Goal: Transaction & Acquisition: Obtain resource

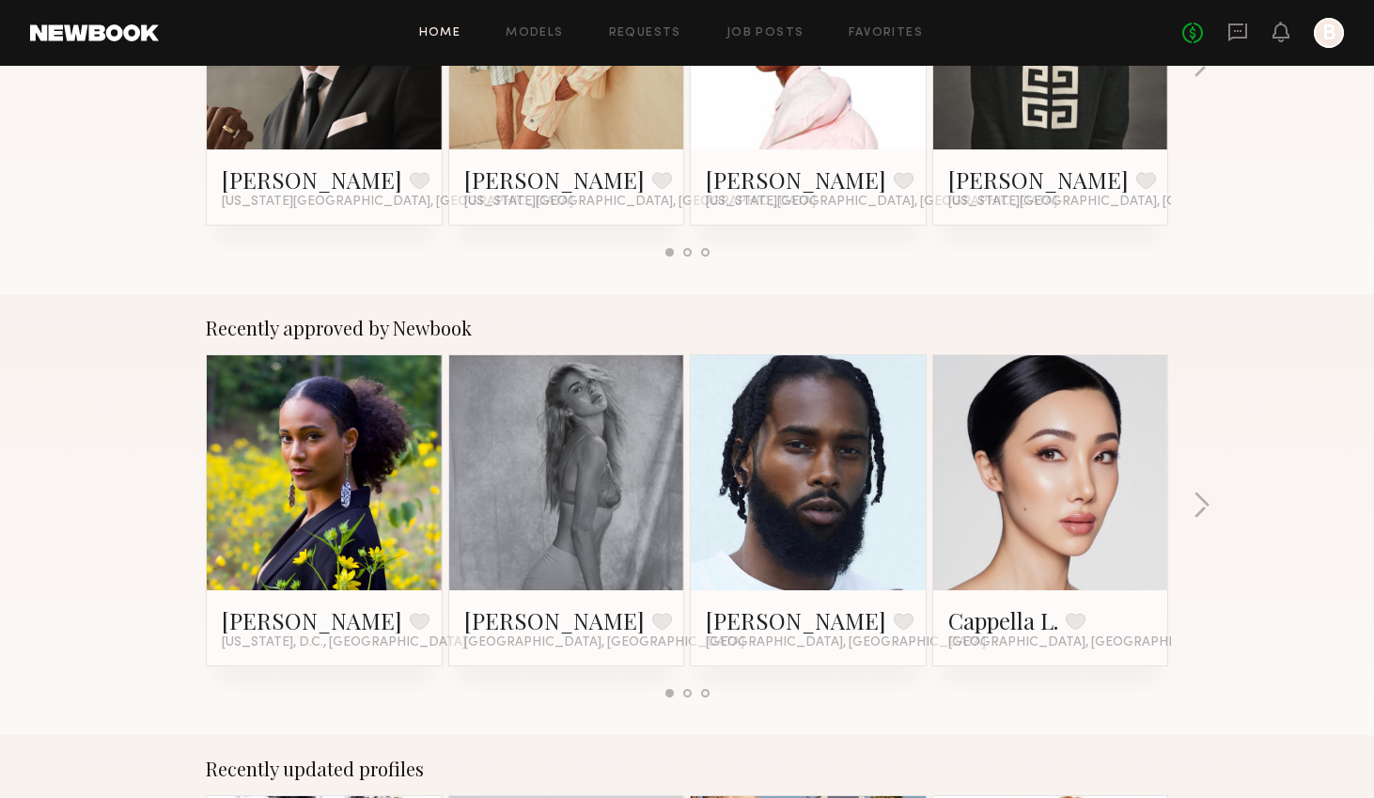
scroll to position [631, 0]
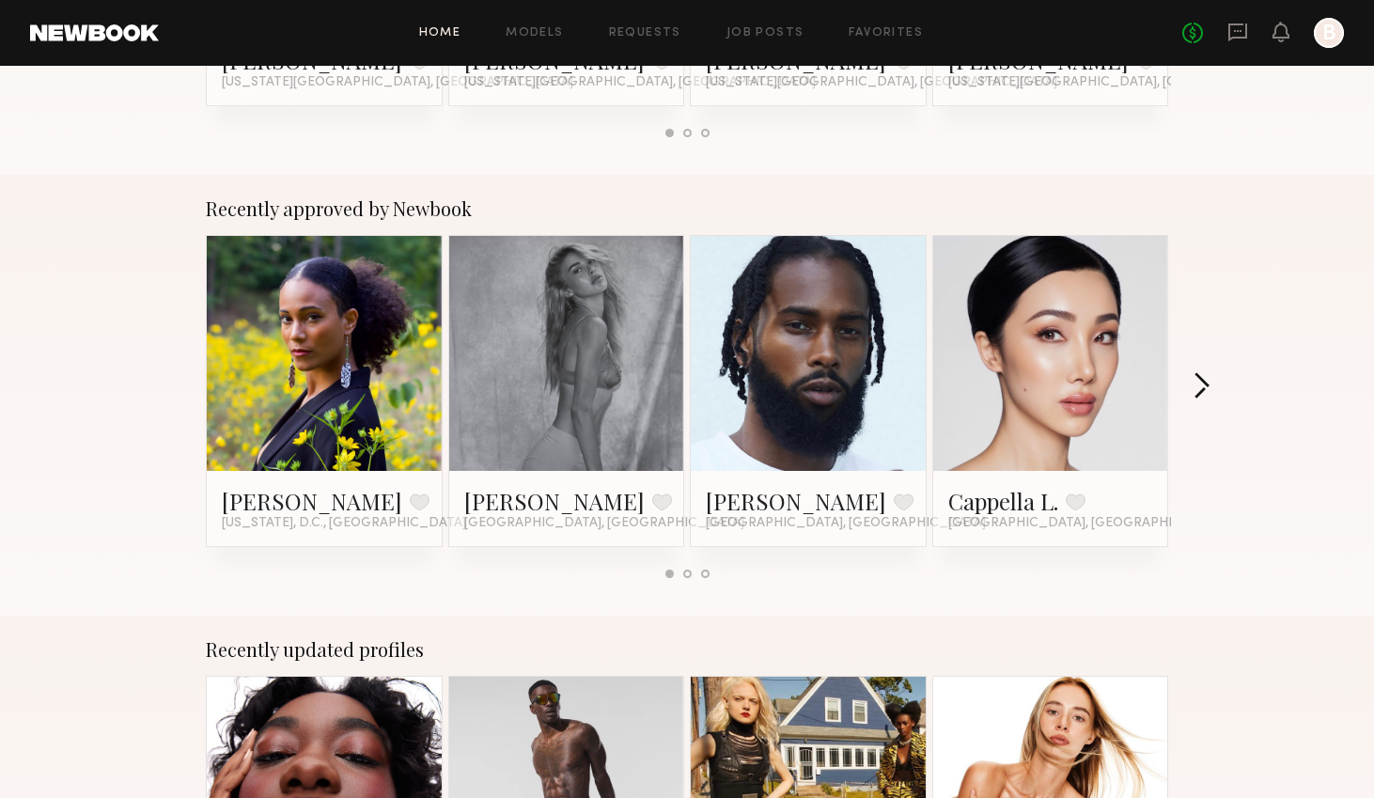
click at [1196, 382] on button "button" at bounding box center [1202, 387] width 18 height 31
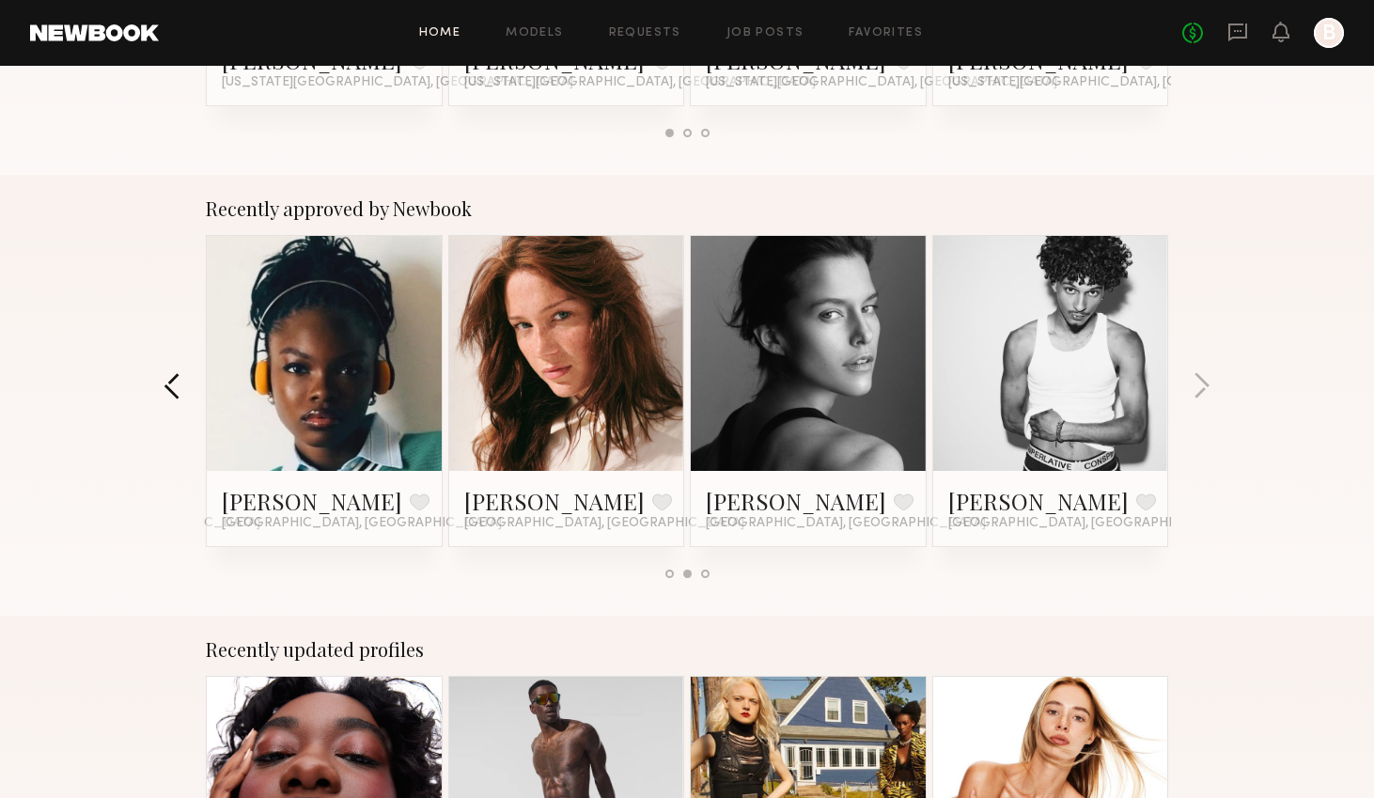
click at [164, 383] on button "button" at bounding box center [173, 387] width 18 height 31
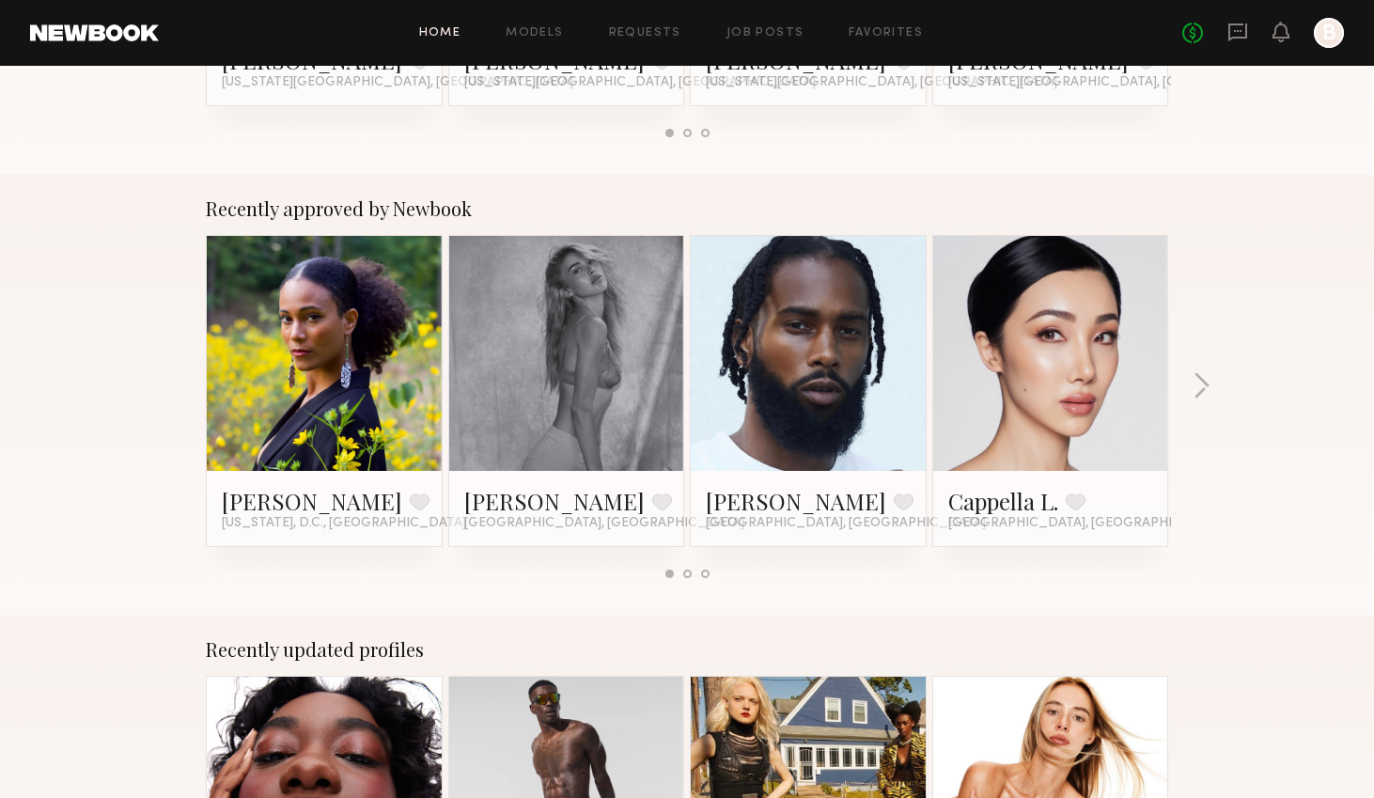
click at [765, 395] on link at bounding box center [808, 353] width 115 height 235
click at [1259, 384] on div "Recently approved by Newbook [PERSON_NAME] Favorite [US_STATE], D.C., DC [PERSO…" at bounding box center [687, 395] width 1374 height 441
